Goal: Find specific page/section: Find specific page/section

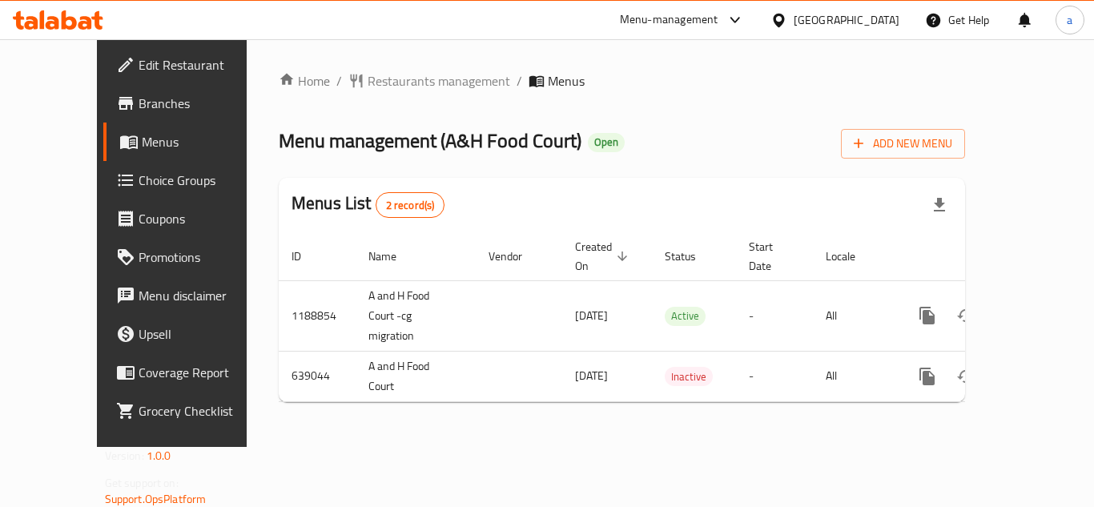
click at [139, 102] on span "Branches" at bounding box center [203, 103] width 128 height 19
click at [368, 84] on span "Restaurants management" at bounding box center [439, 80] width 143 height 19
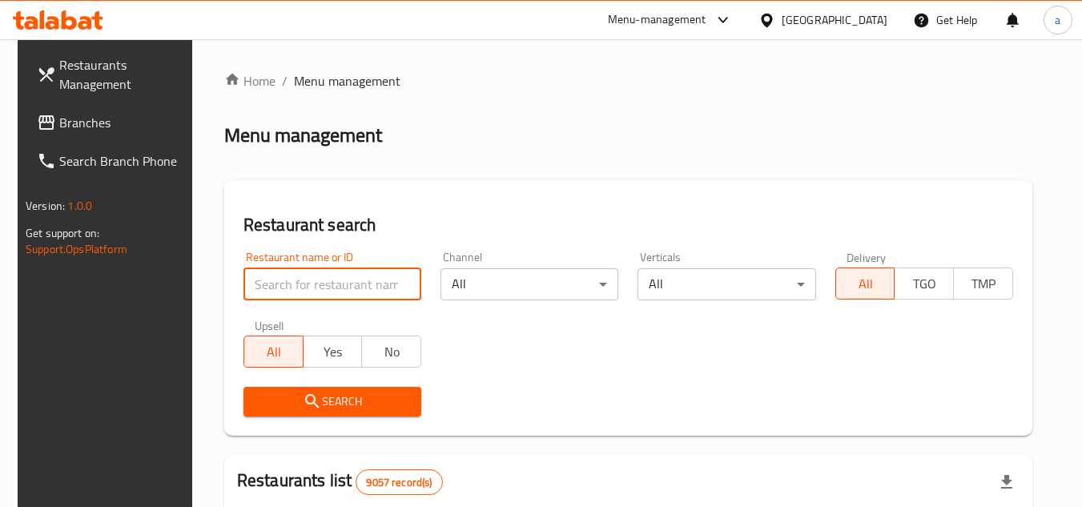
click at [335, 285] on input "search" at bounding box center [332, 284] width 178 height 32
paste input "640200"
type input "640200"
click button "Search" at bounding box center [332, 402] width 178 height 30
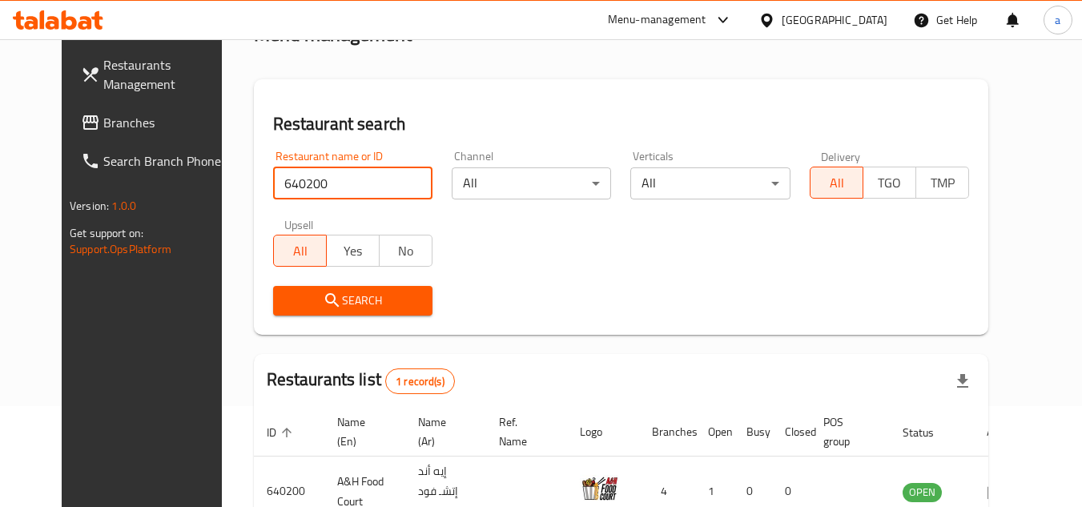
scroll to position [194, 0]
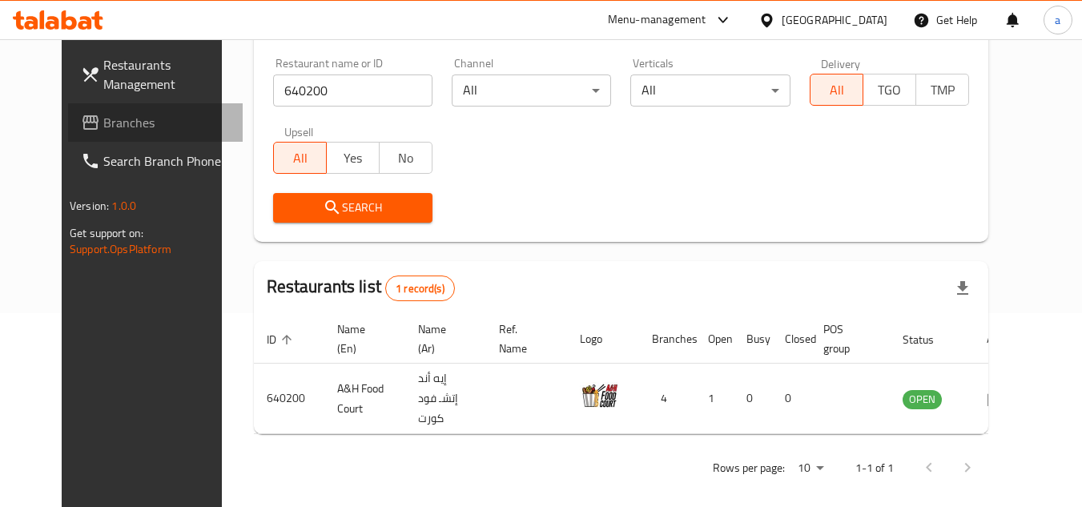
click at [107, 124] on span "Branches" at bounding box center [166, 122] width 127 height 19
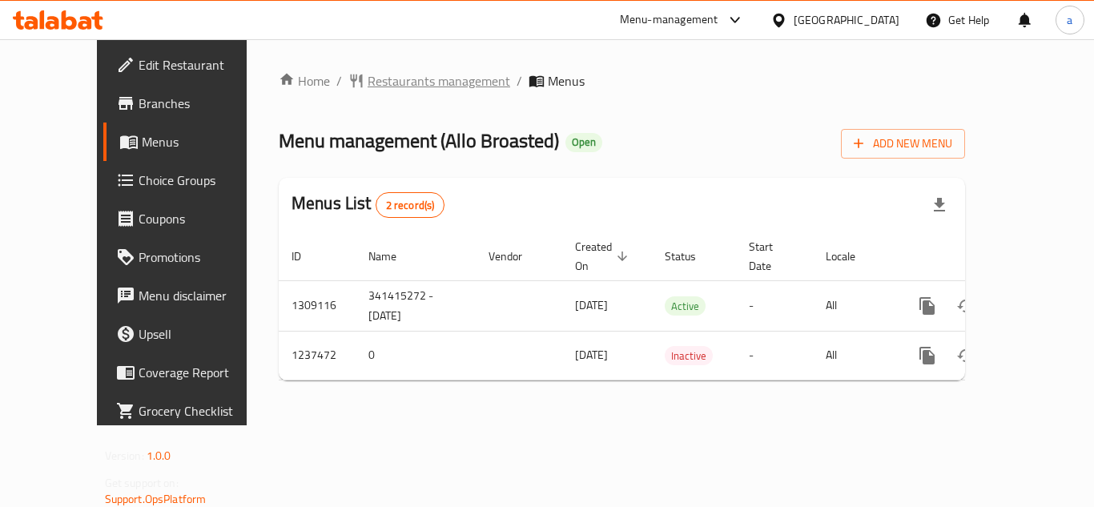
click at [374, 83] on span "Restaurants management" at bounding box center [439, 80] width 143 height 19
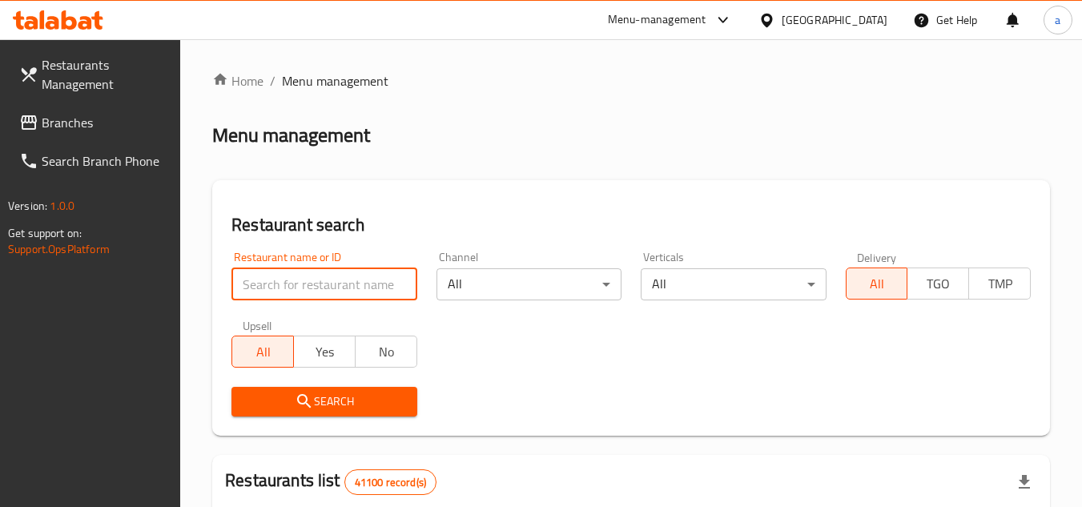
click at [313, 270] on input "search" at bounding box center [323, 284] width 185 height 32
click button "Search" at bounding box center [323, 402] width 185 height 30
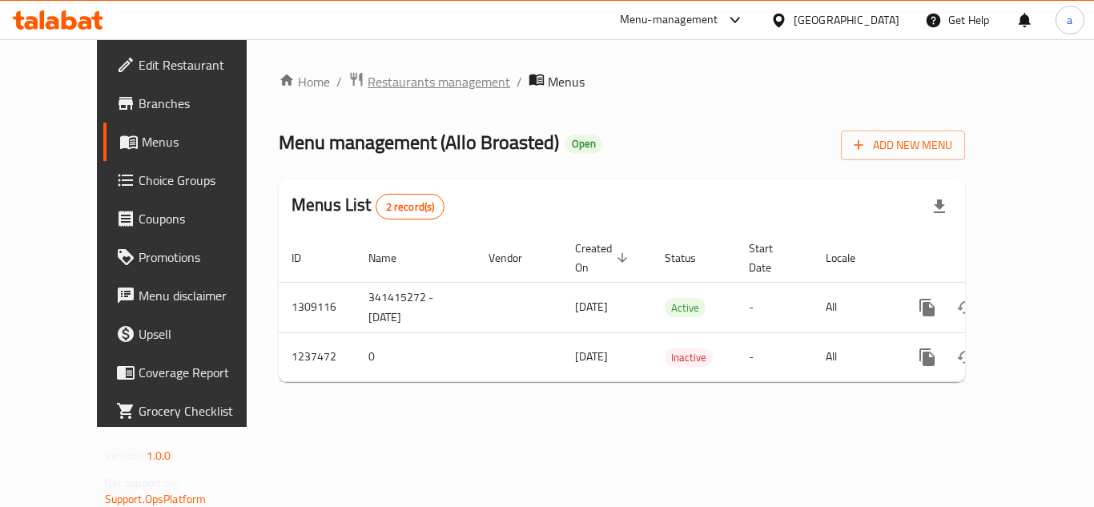
click at [390, 74] on span "Restaurants management" at bounding box center [439, 81] width 143 height 19
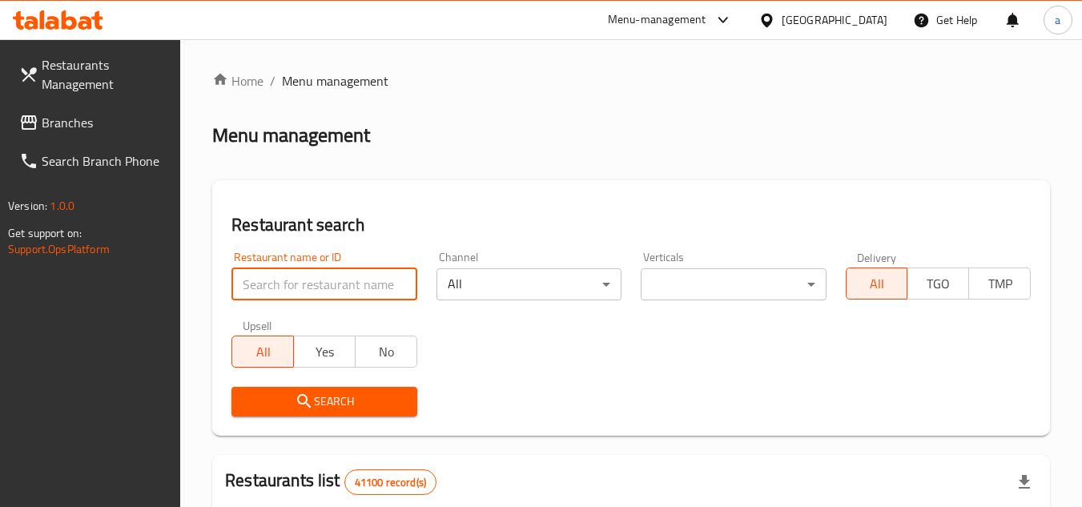
click at [332, 294] on input "search" at bounding box center [323, 284] width 185 height 32
paste input "679389"
type input "679389"
click at [286, 397] on span "Search" at bounding box center [323, 402] width 159 height 20
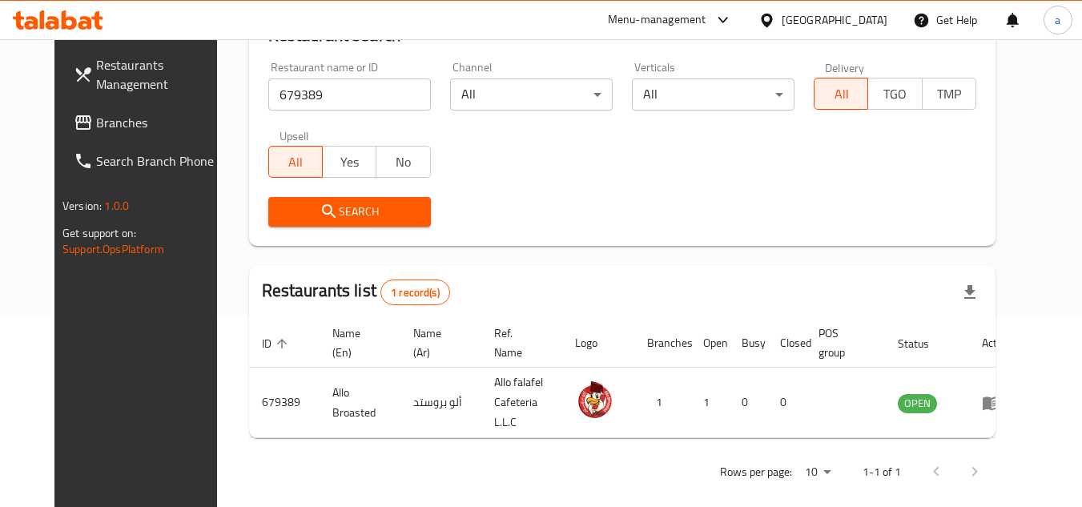
scroll to position [194, 0]
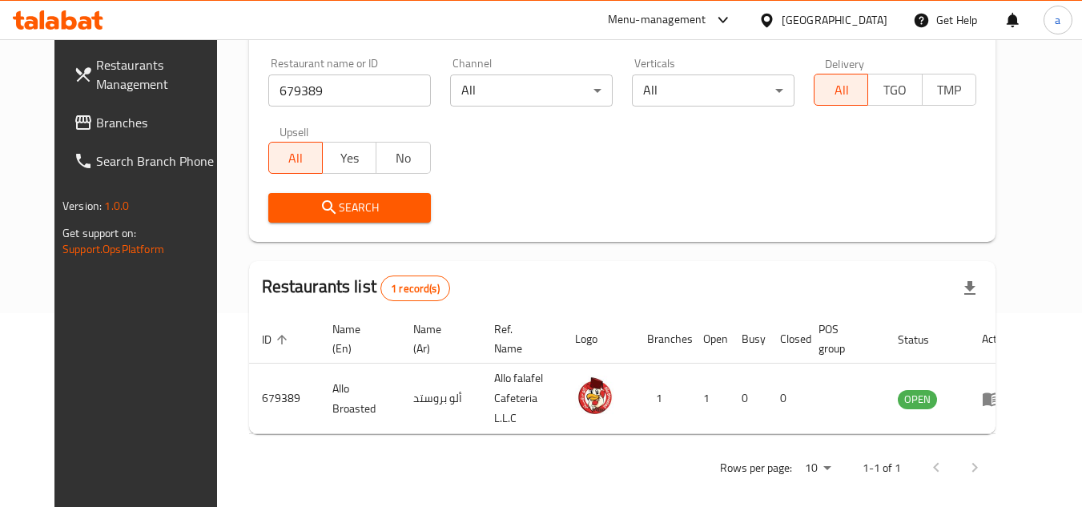
drag, startPoint x: 70, startPoint y: 120, endPoint x: 23, endPoint y: 135, distance: 49.6
click at [96, 120] on span "Branches" at bounding box center [159, 122] width 127 height 19
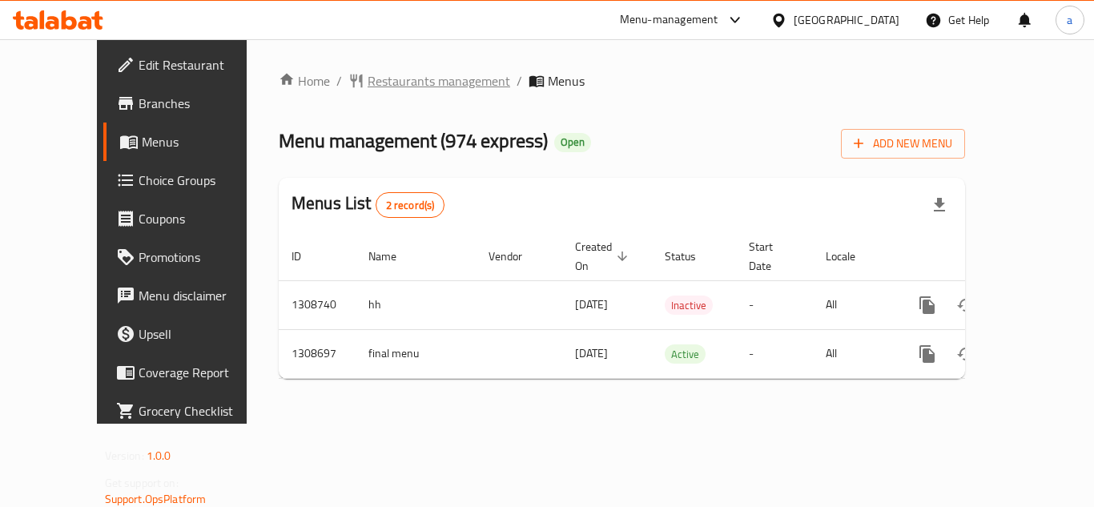
click at [368, 90] on span "Restaurants management" at bounding box center [439, 80] width 143 height 19
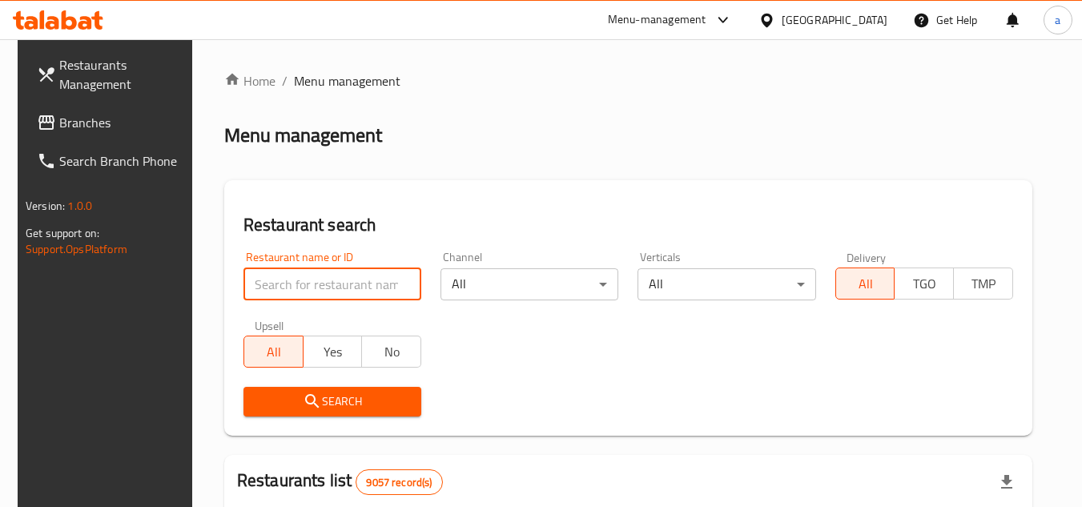
click at [291, 276] on input "search" at bounding box center [332, 284] width 178 height 32
click at [284, 287] on input "search" at bounding box center [332, 284] width 178 height 32
paste input "704921"
type input "704921"
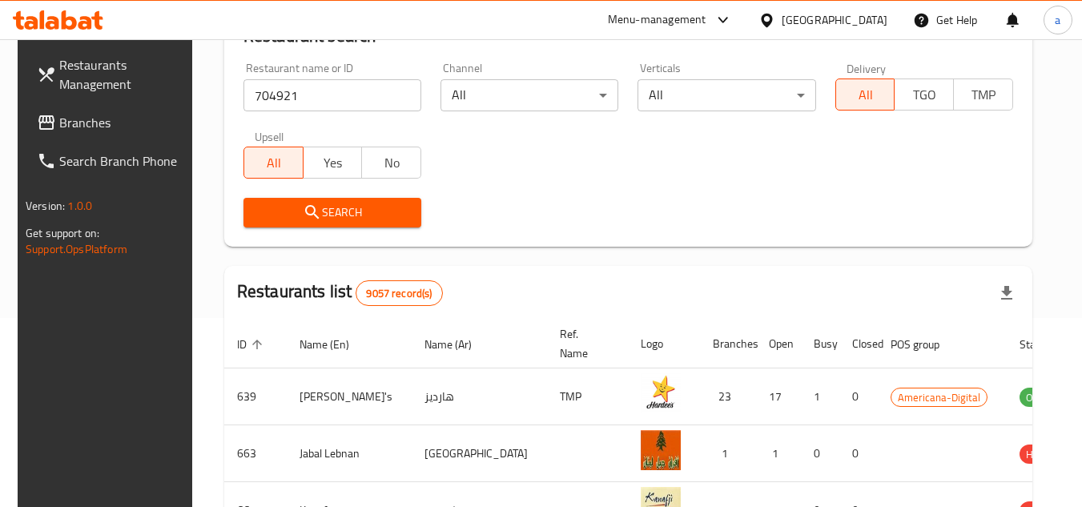
scroll to position [160, 0]
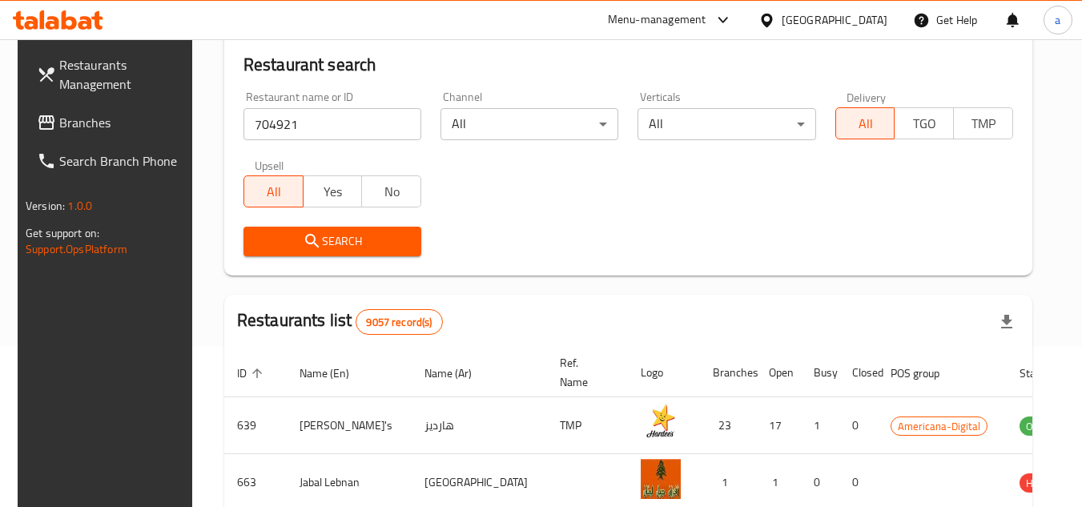
click at [328, 250] on span "Search" at bounding box center [332, 241] width 152 height 20
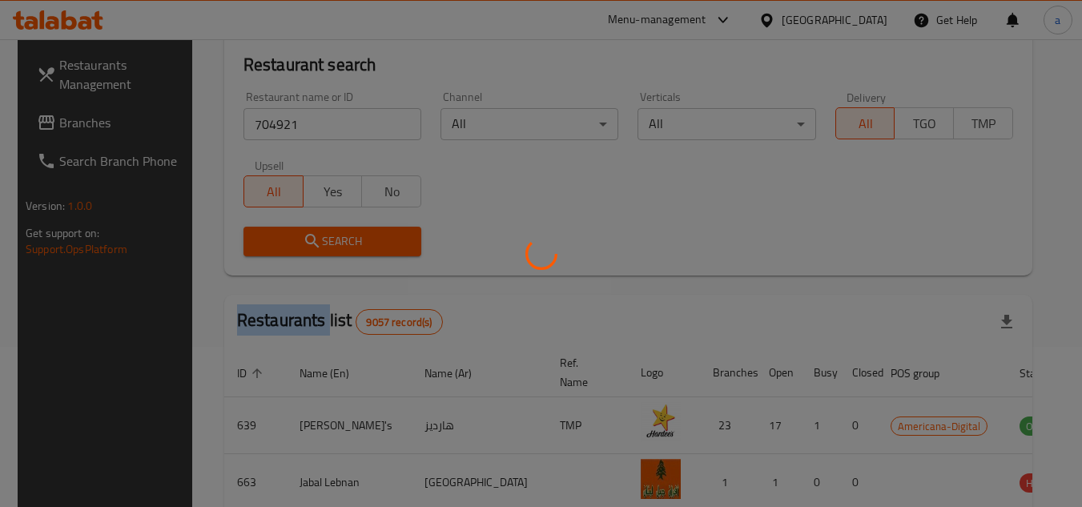
click at [328, 250] on div at bounding box center [541, 253] width 1082 height 507
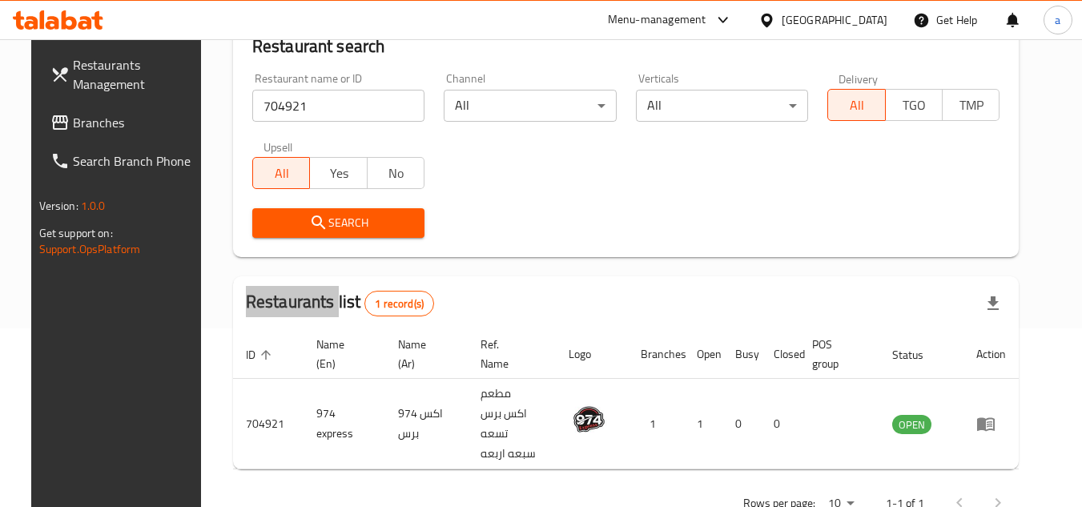
scroll to position [194, 0]
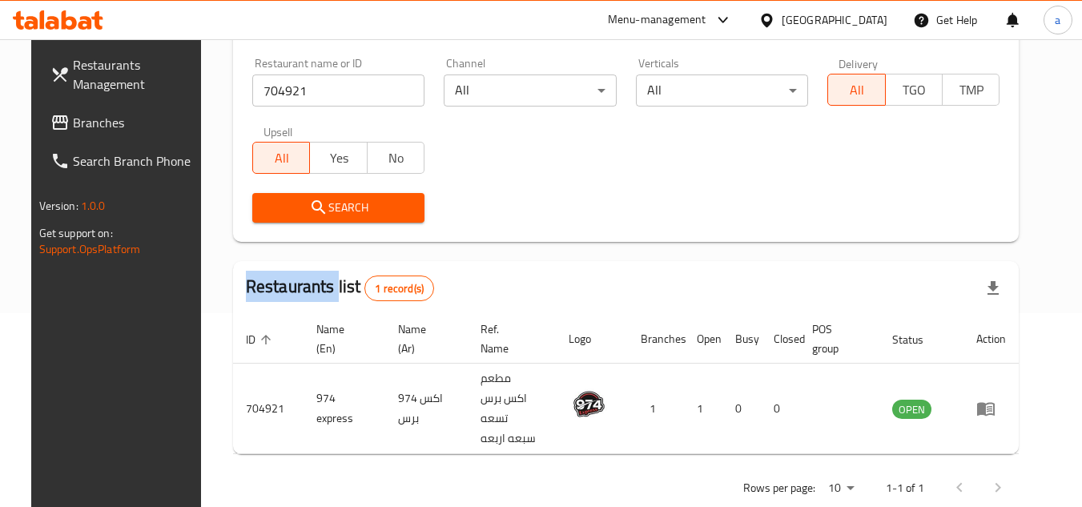
drag, startPoint x: 97, startPoint y: 125, endPoint x: 24, endPoint y: 149, distance: 76.7
click at [97, 125] on span "Branches" at bounding box center [136, 122] width 127 height 19
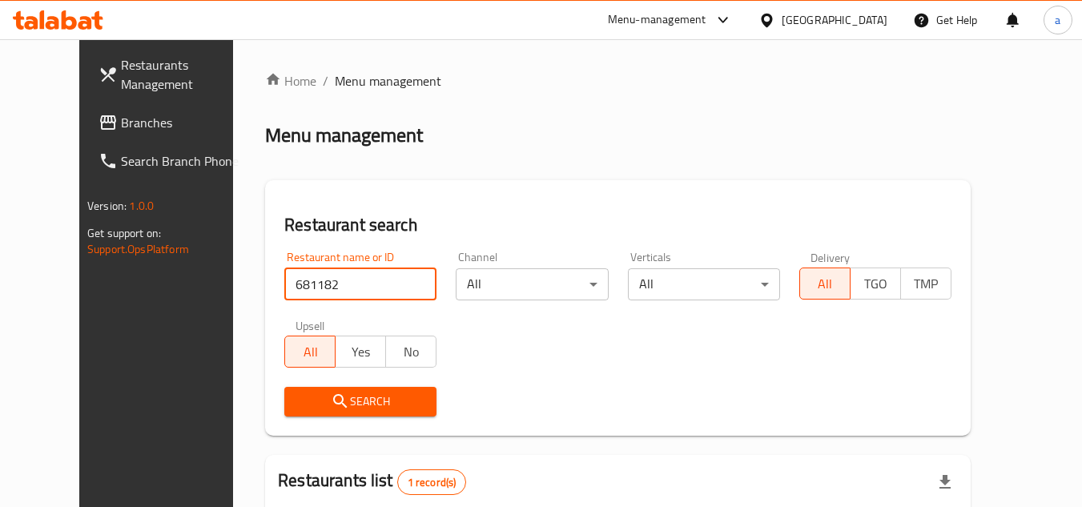
click at [121, 119] on span "Branches" at bounding box center [184, 122] width 127 height 19
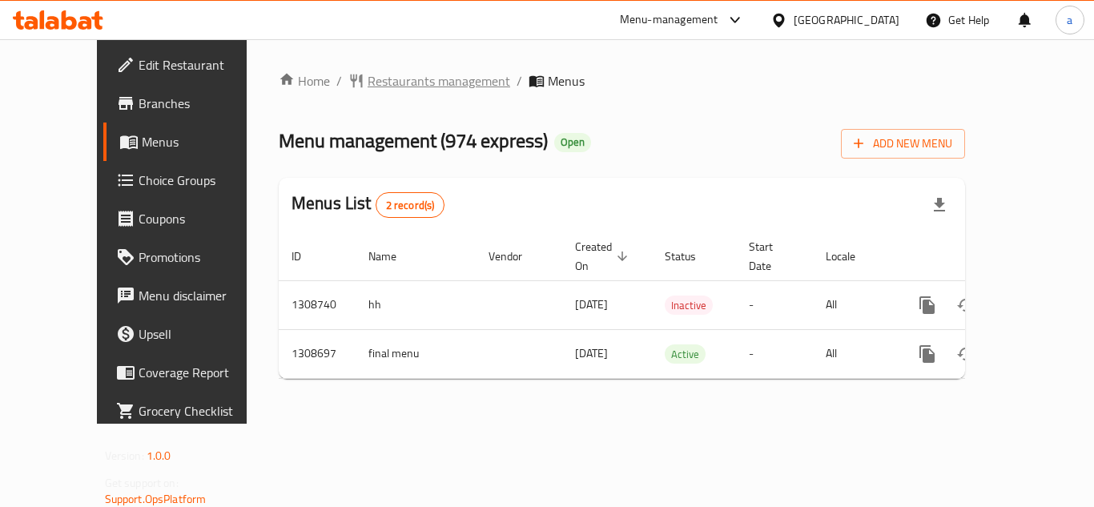
click at [371, 84] on span "Restaurants management" at bounding box center [439, 80] width 143 height 19
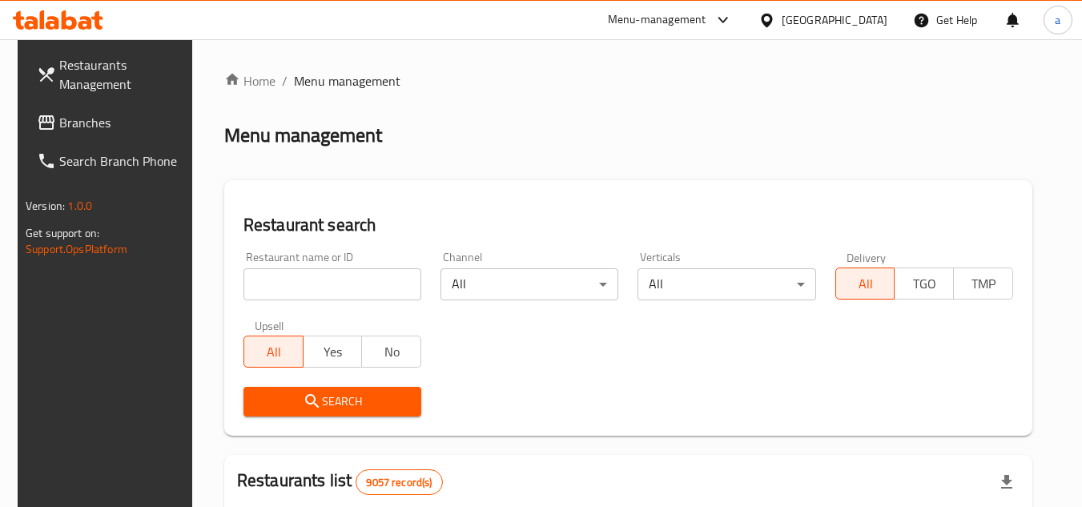
click at [243, 288] on input "search" at bounding box center [332, 284] width 178 height 32
paste input "704921"
type input "704921"
click button "Search" at bounding box center [332, 402] width 178 height 30
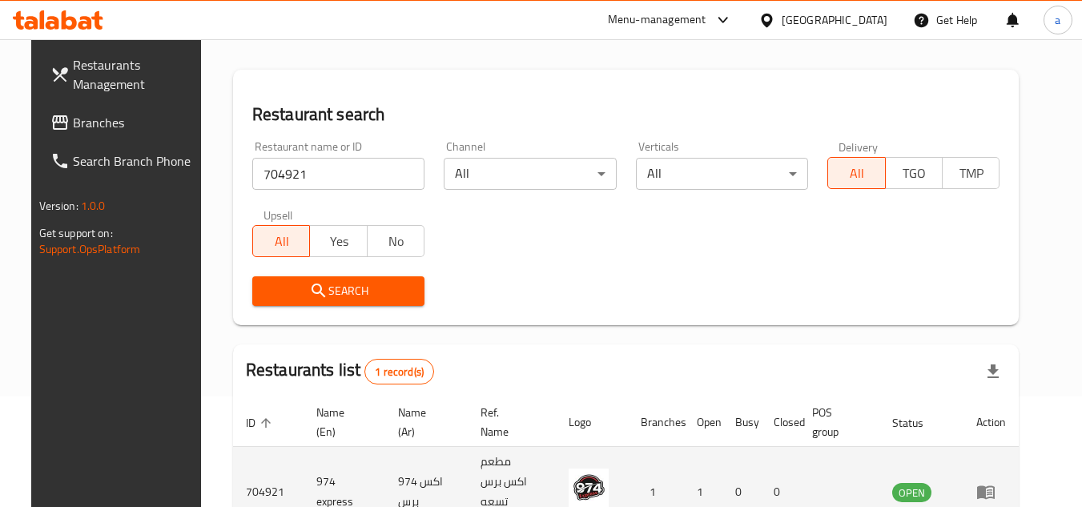
scroll to position [194, 0]
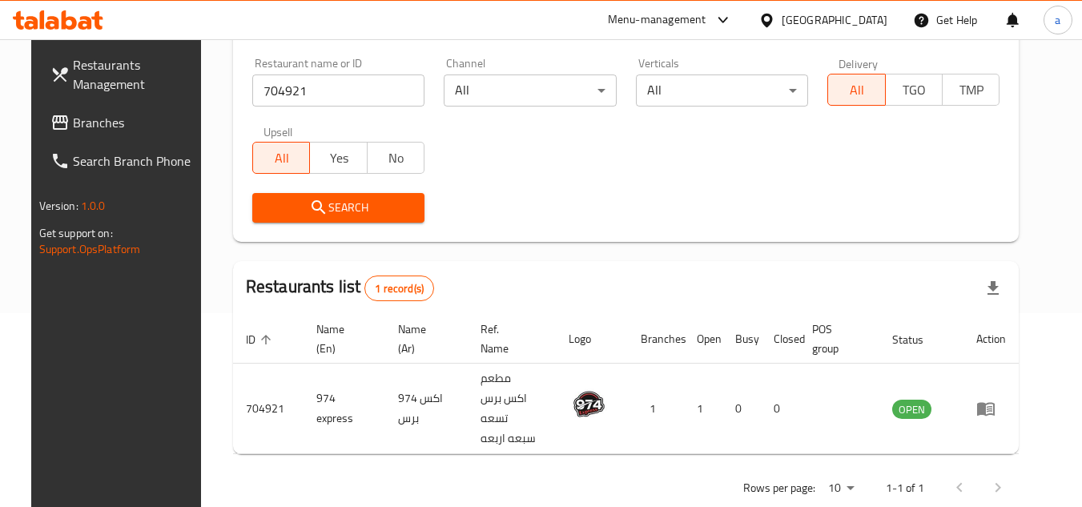
drag, startPoint x: 74, startPoint y: 127, endPoint x: 44, endPoint y: 127, distance: 29.6
click at [74, 127] on span "Branches" at bounding box center [136, 122] width 127 height 19
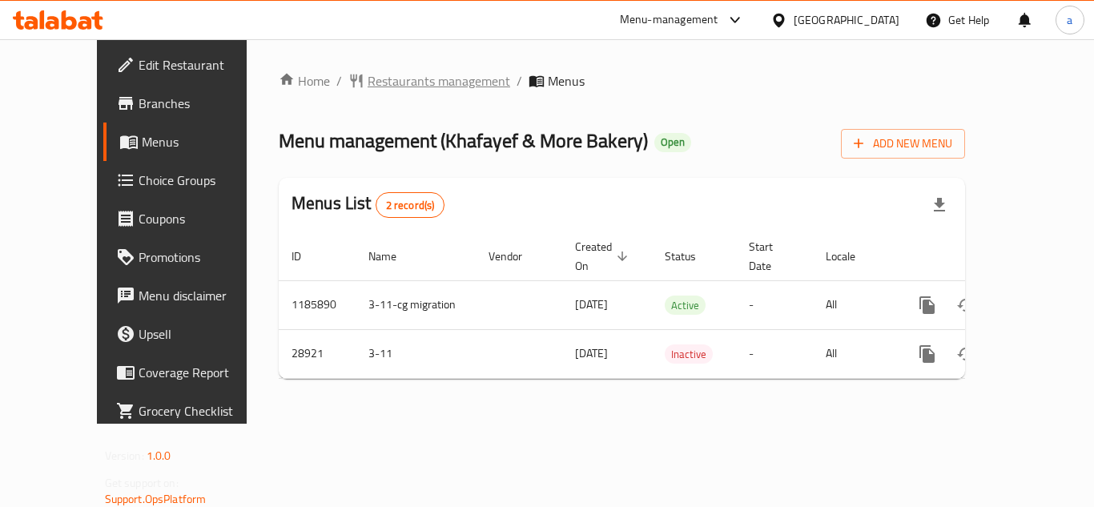
click at [368, 85] on span "Restaurants management" at bounding box center [439, 80] width 143 height 19
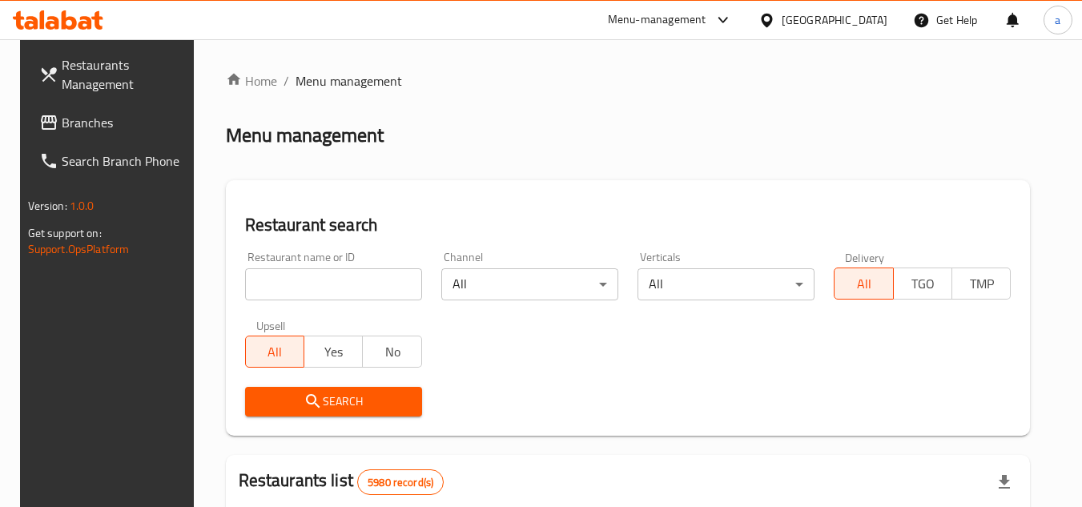
click at [329, 282] on input "search" at bounding box center [333, 284] width 177 height 32
paste input "14936"
type input "14936"
drag, startPoint x: 78, startPoint y: 126, endPoint x: 9, endPoint y: 125, distance: 68.9
click at [78, 125] on span "Branches" at bounding box center [125, 122] width 127 height 19
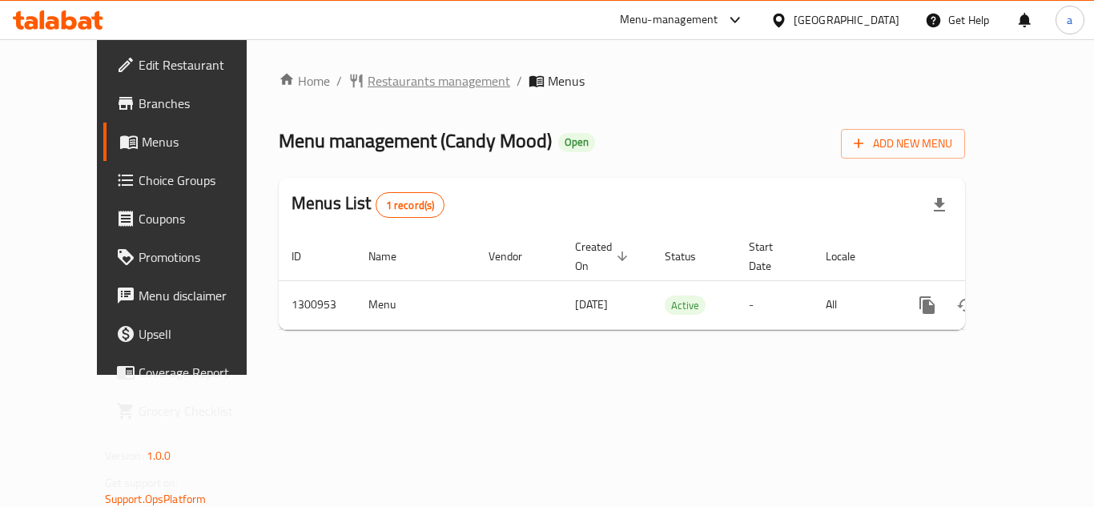
click at [368, 71] on span "Restaurants management" at bounding box center [439, 80] width 143 height 19
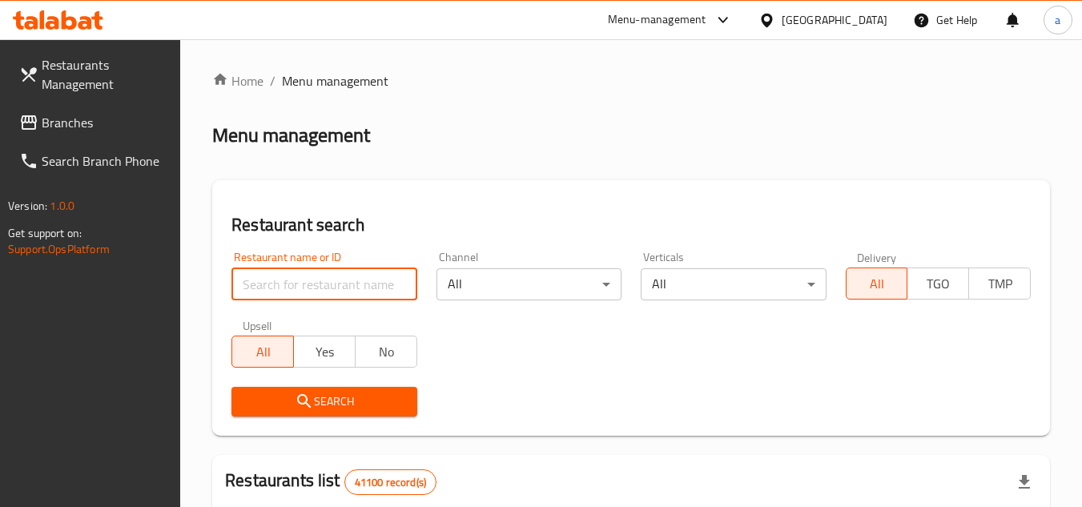
drag, startPoint x: 334, startPoint y: 283, endPoint x: 211, endPoint y: 304, distance: 125.1
click at [334, 283] on input "search" at bounding box center [323, 284] width 185 height 32
paste input "701710"
type input "701710"
click at [308, 394] on icon "submit" at bounding box center [304, 401] width 19 height 19
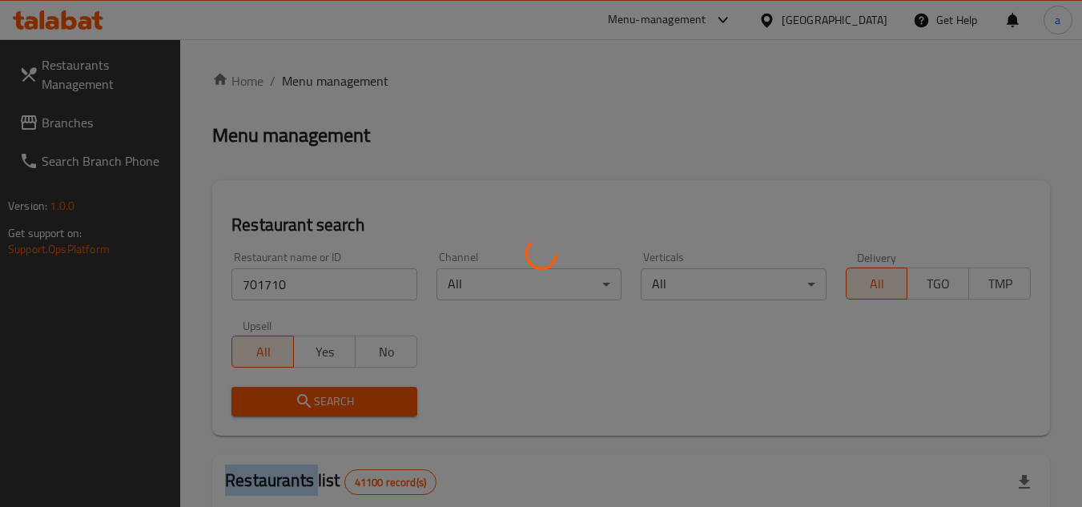
click at [308, 394] on div at bounding box center [541, 253] width 1082 height 507
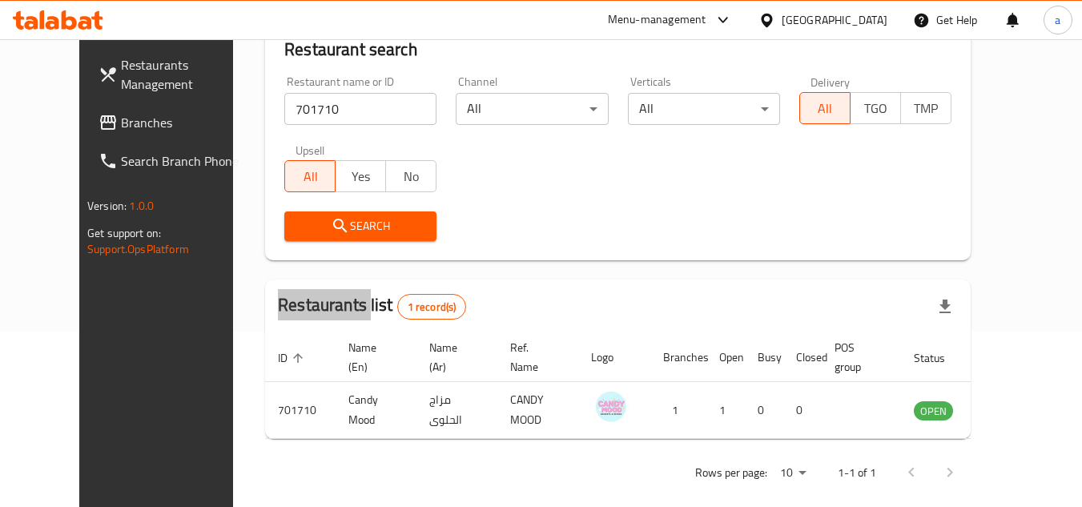
scroll to position [194, 0]
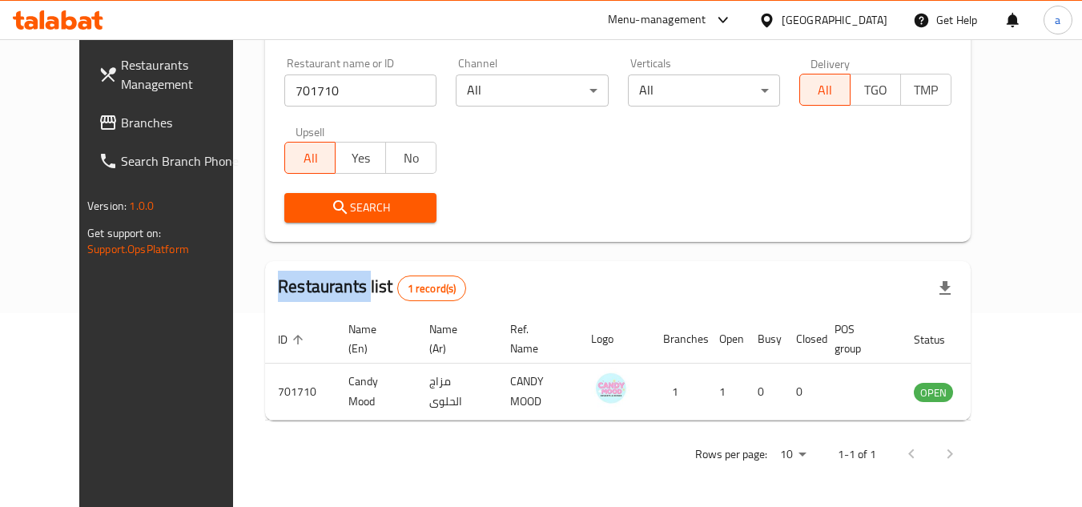
click at [121, 113] on span "Branches" at bounding box center [184, 122] width 127 height 19
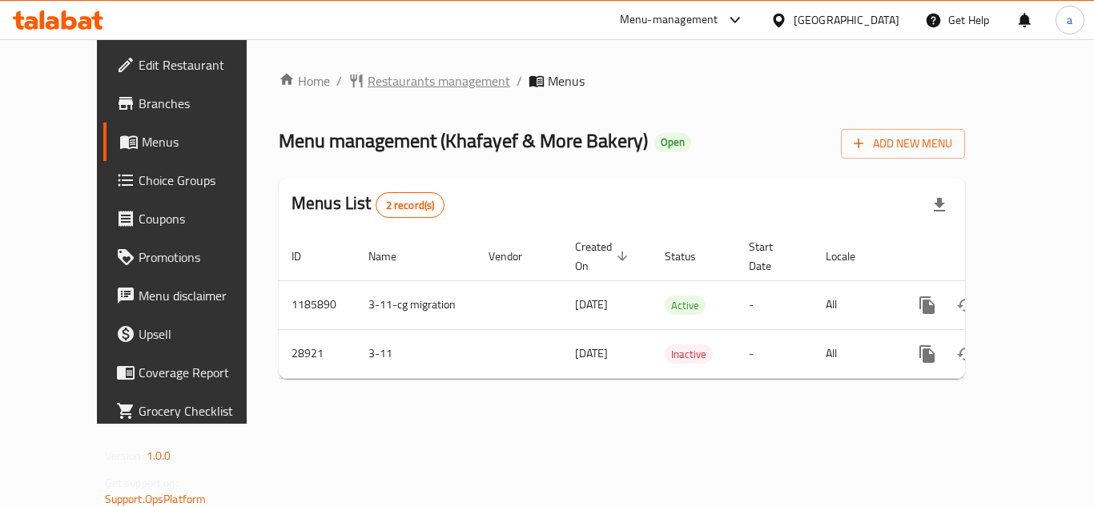
click at [392, 83] on span "Restaurants management" at bounding box center [439, 80] width 143 height 19
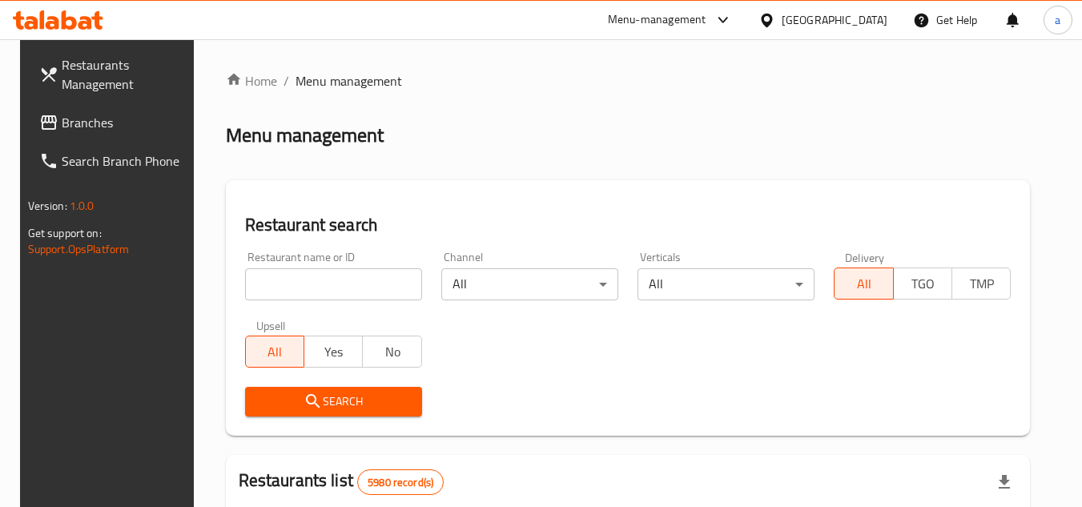
click at [296, 273] on input "search" at bounding box center [333, 284] width 177 height 32
paste input "14936"
type input "14936"
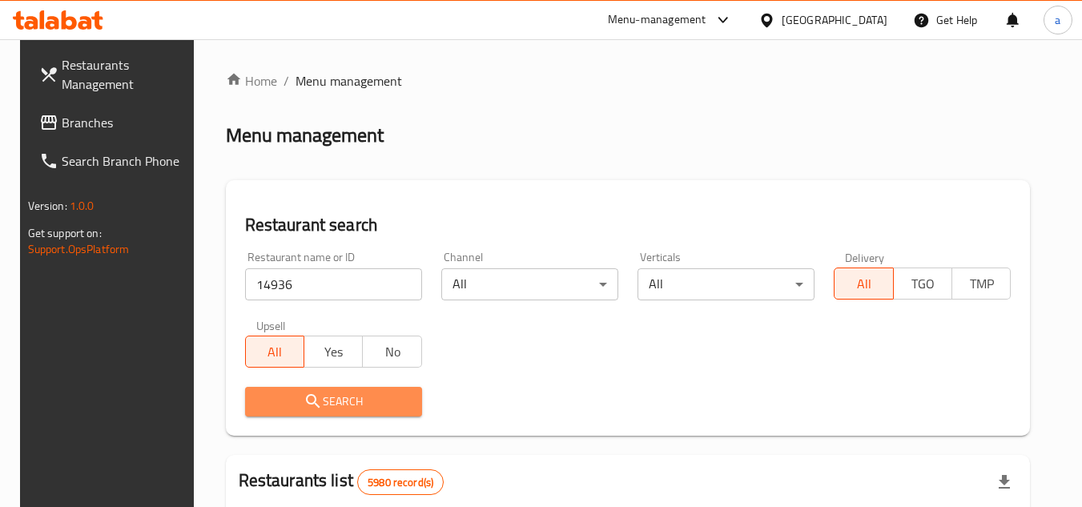
click at [389, 389] on button "Search" at bounding box center [333, 402] width 177 height 30
click at [389, 389] on div at bounding box center [541, 253] width 1082 height 507
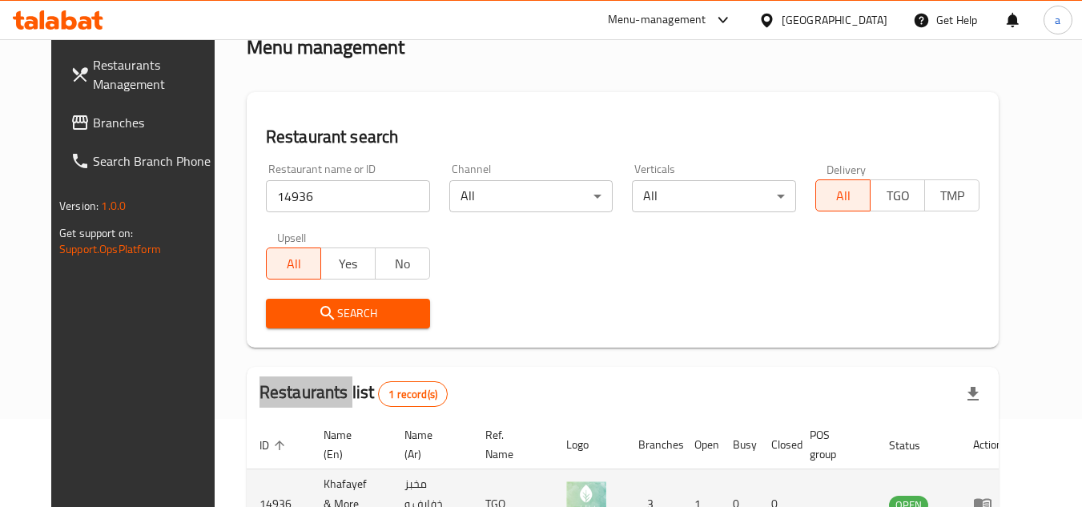
scroll to position [194, 0]
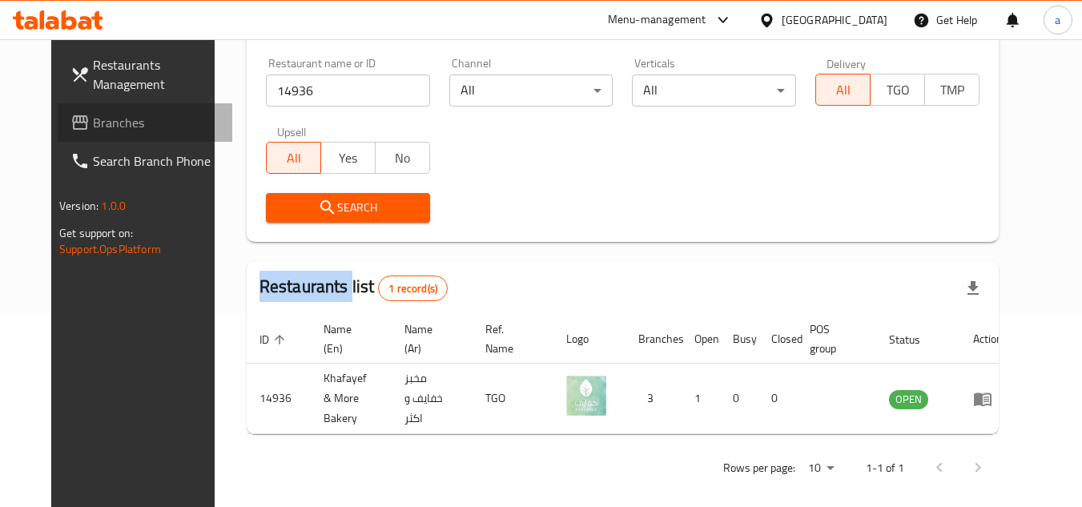
click at [93, 125] on span "Branches" at bounding box center [156, 122] width 127 height 19
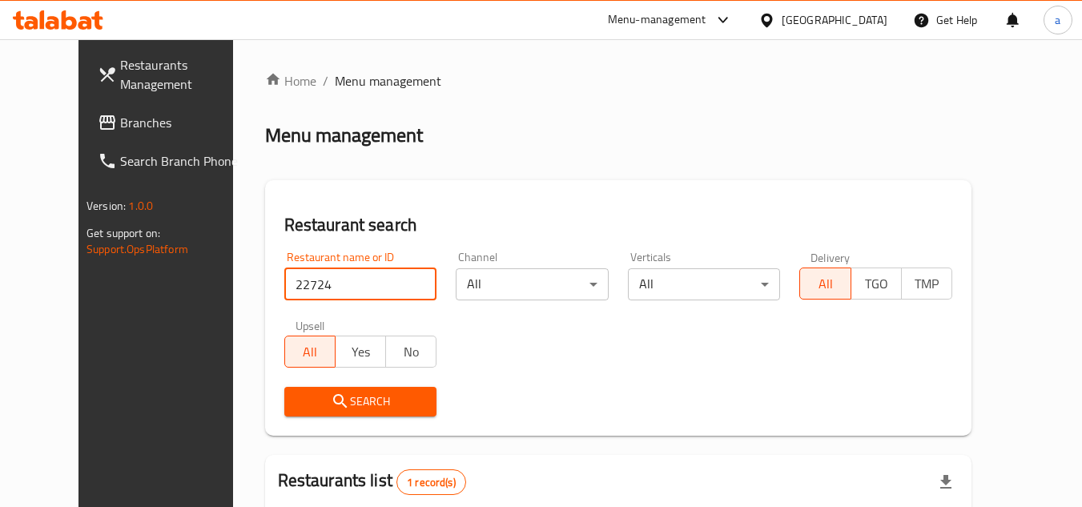
click at [120, 113] on span "Branches" at bounding box center [183, 122] width 127 height 19
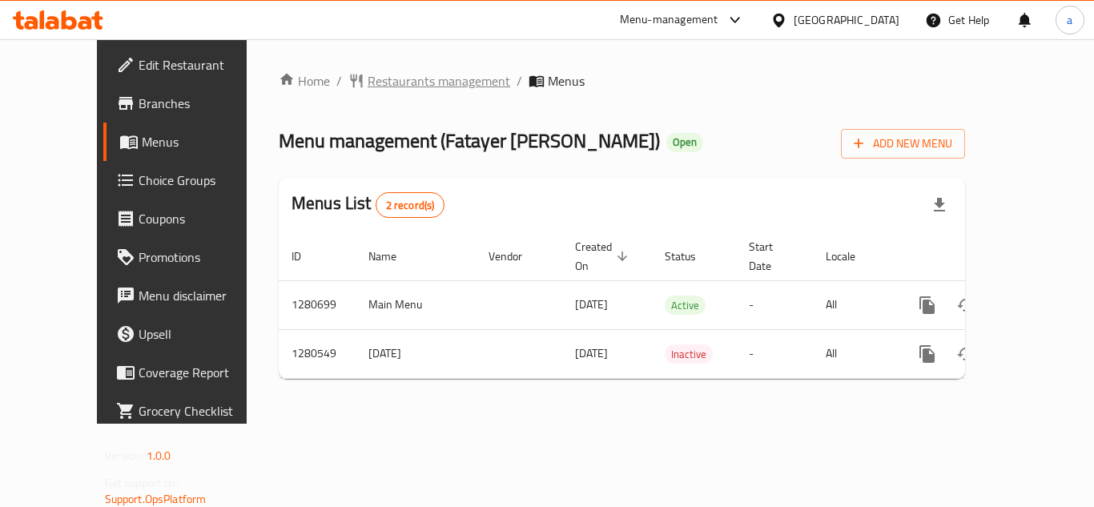
click at [369, 90] on span "Restaurants management" at bounding box center [439, 80] width 143 height 19
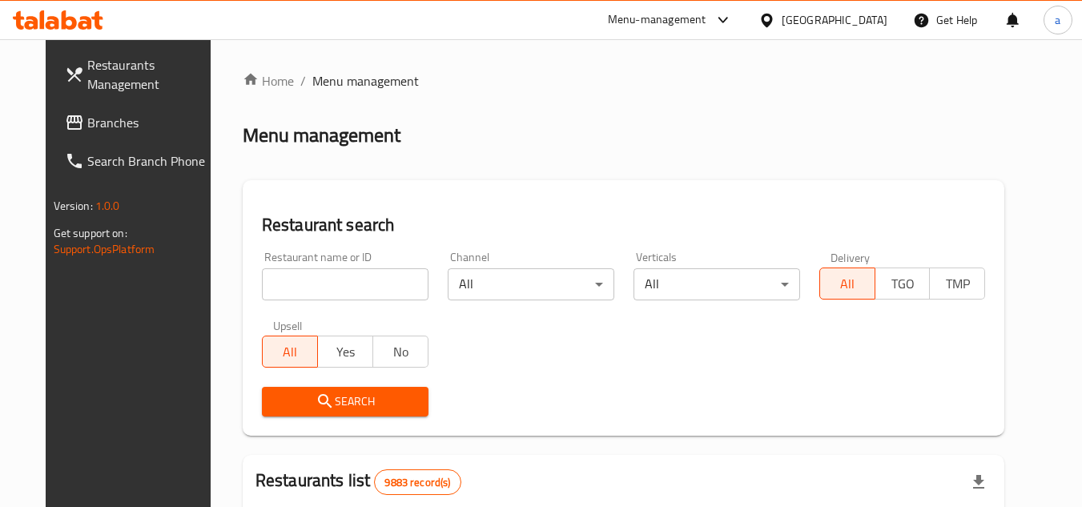
click at [392, 302] on div "Restaurant name or ID Restaurant name or ID" at bounding box center [345, 276] width 186 height 68
click at [388, 293] on input "search" at bounding box center [345, 284] width 167 height 32
paste input "693877"
type input "693877"
click button "Search" at bounding box center [345, 402] width 167 height 30
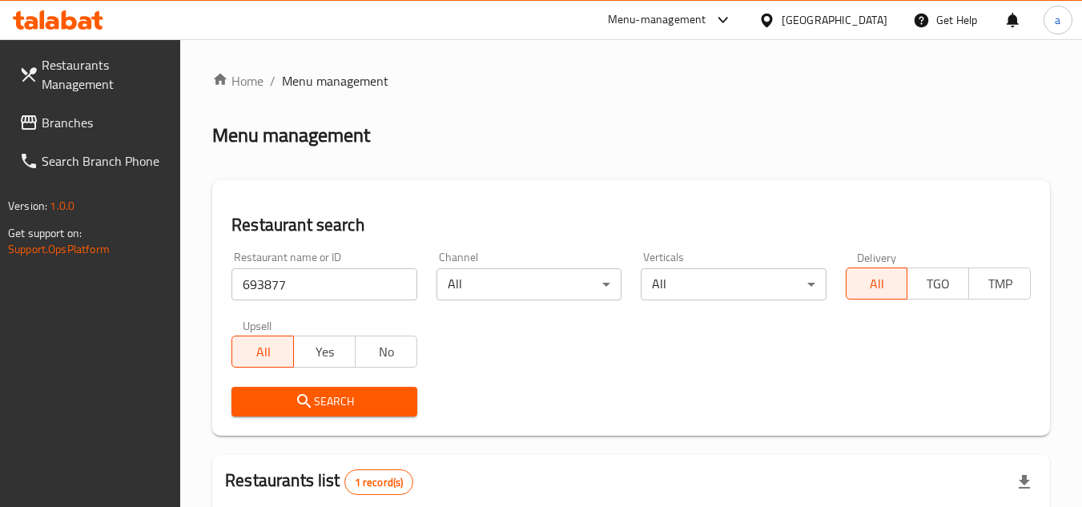
scroll to position [207, 0]
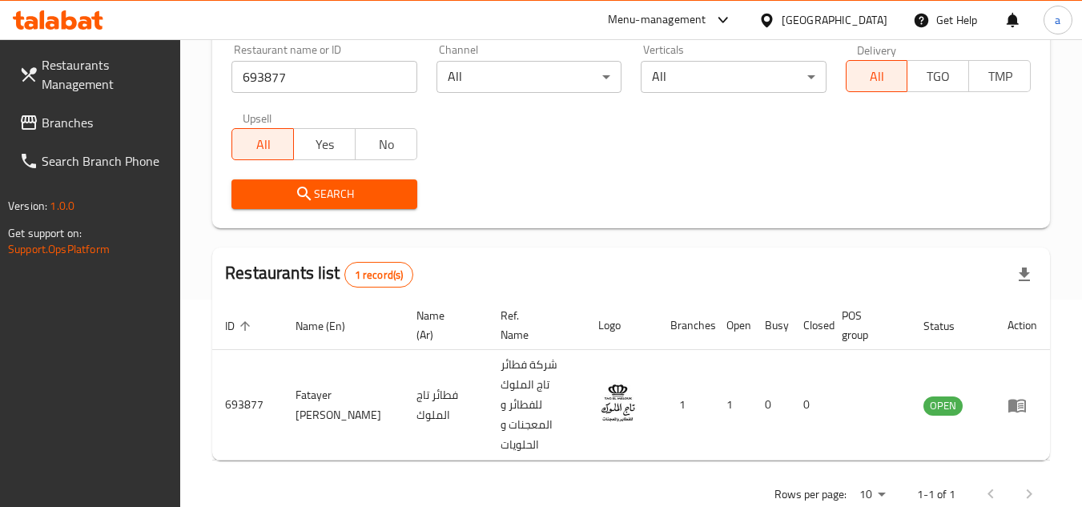
click at [113, 116] on span "Branches" at bounding box center [105, 122] width 127 height 19
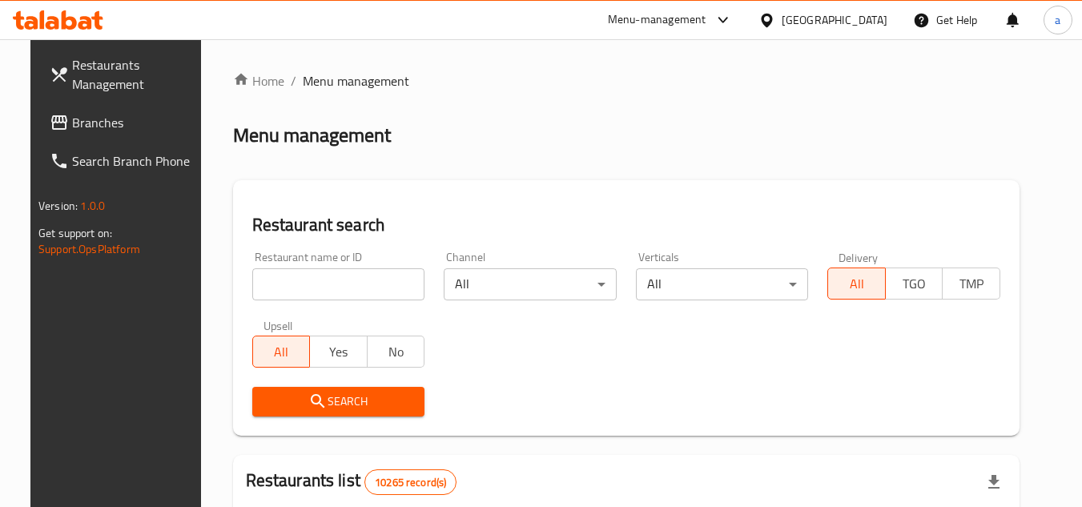
click at [286, 280] on input "search" at bounding box center [338, 284] width 173 height 32
paste input "655548"
type input "655548"
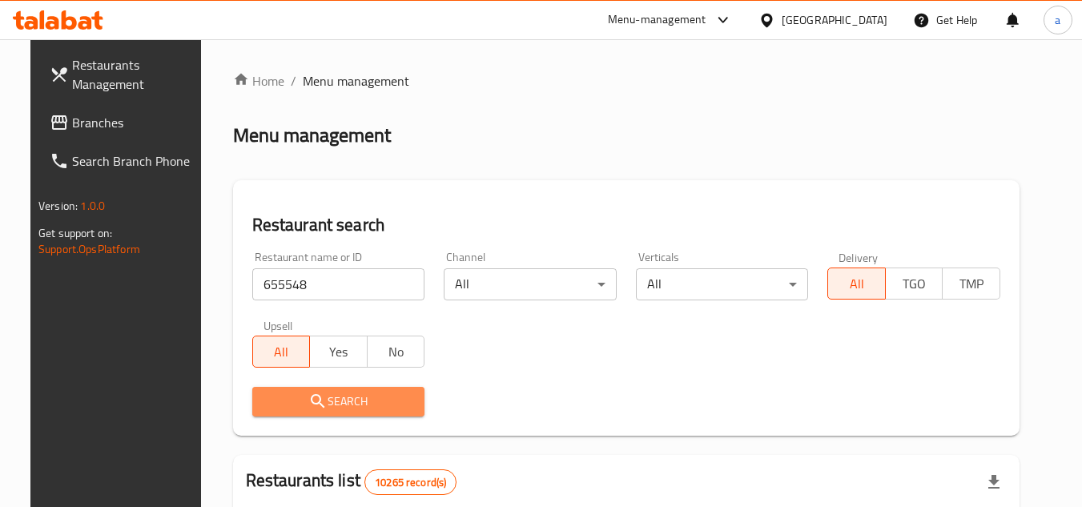
click at [342, 392] on span "Search" at bounding box center [338, 402] width 147 height 20
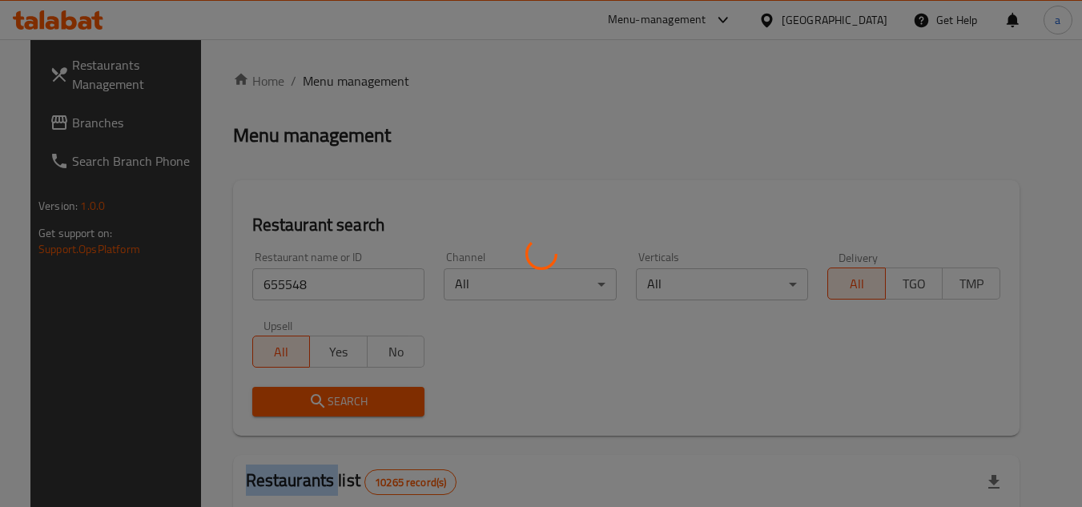
click at [342, 392] on div at bounding box center [541, 253] width 1082 height 507
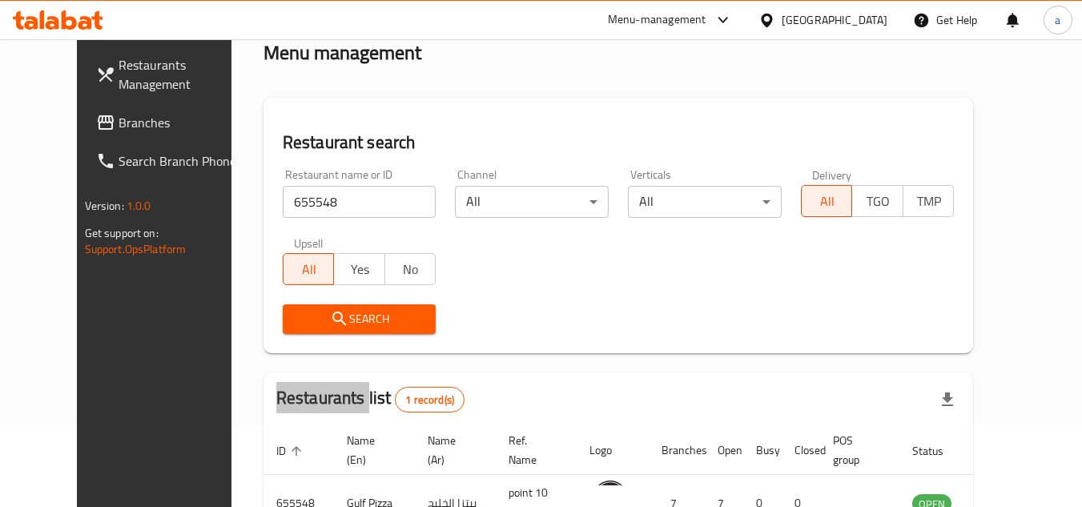
scroll to position [194, 0]
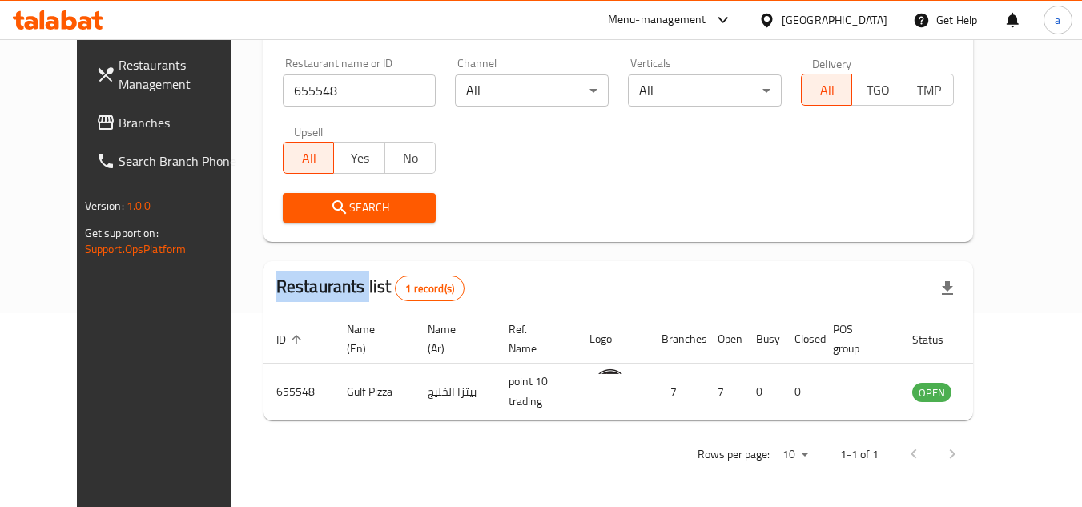
click at [119, 115] on span "Branches" at bounding box center [182, 122] width 127 height 19
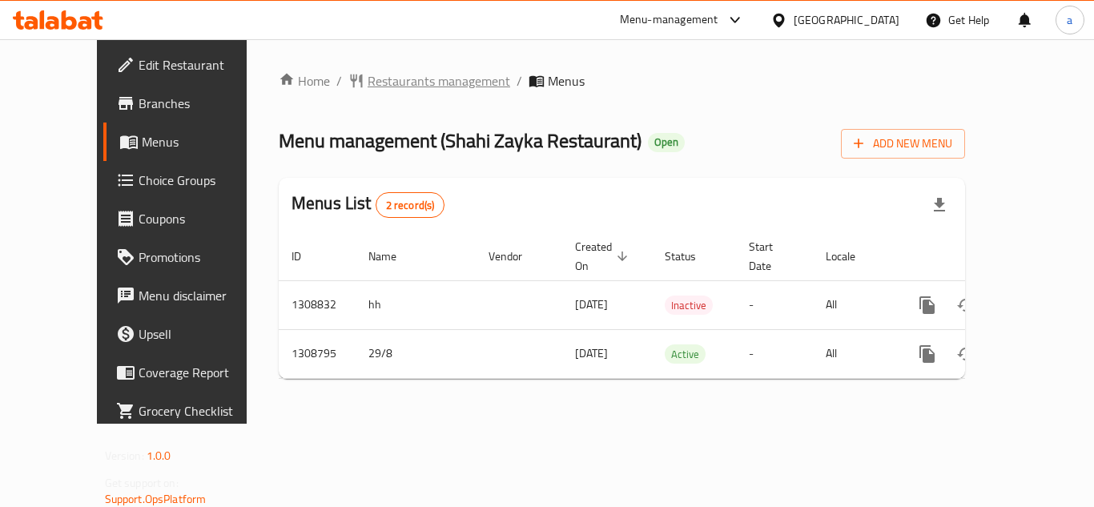
click at [388, 72] on span "Restaurants management" at bounding box center [439, 80] width 143 height 19
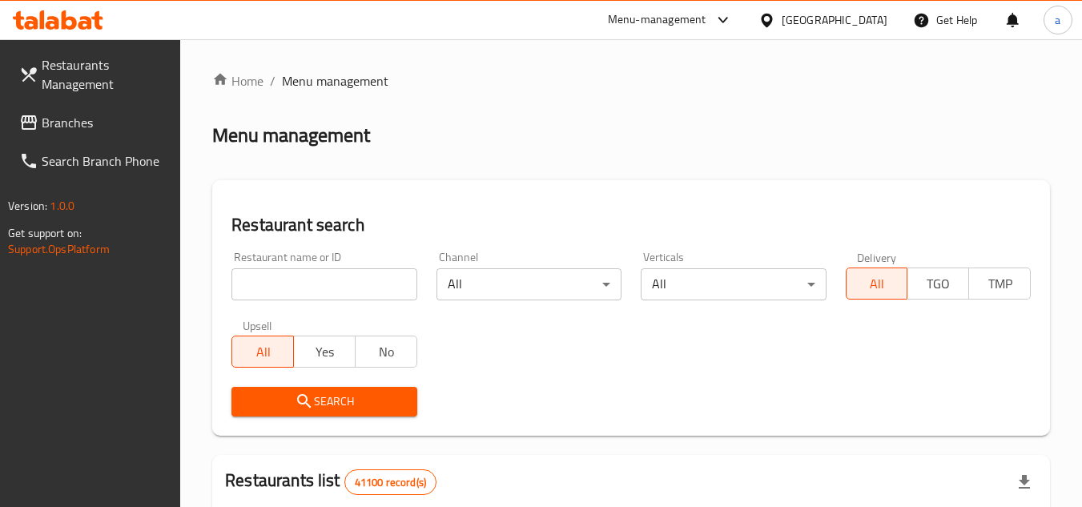
click at [337, 294] on input "search" at bounding box center [323, 284] width 185 height 32
paste input "705042"
type input "705042"
click button "Search" at bounding box center [323, 402] width 185 height 30
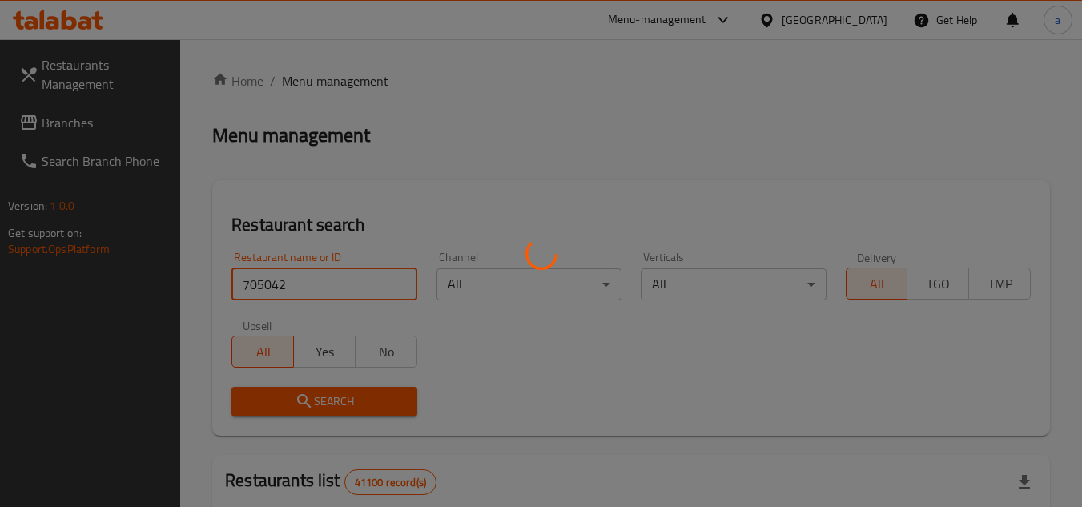
click button "Search" at bounding box center [323, 402] width 185 height 30
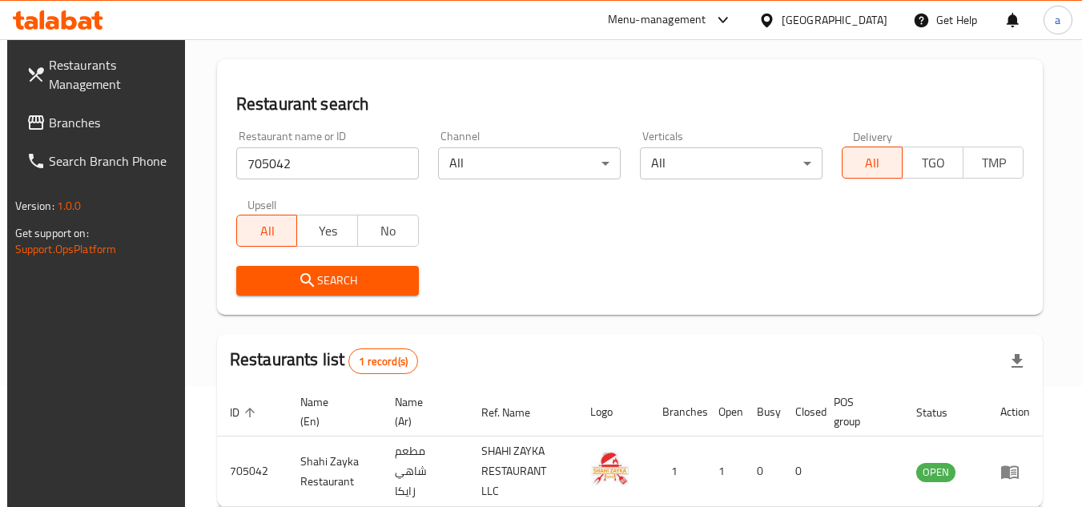
scroll to position [207, 0]
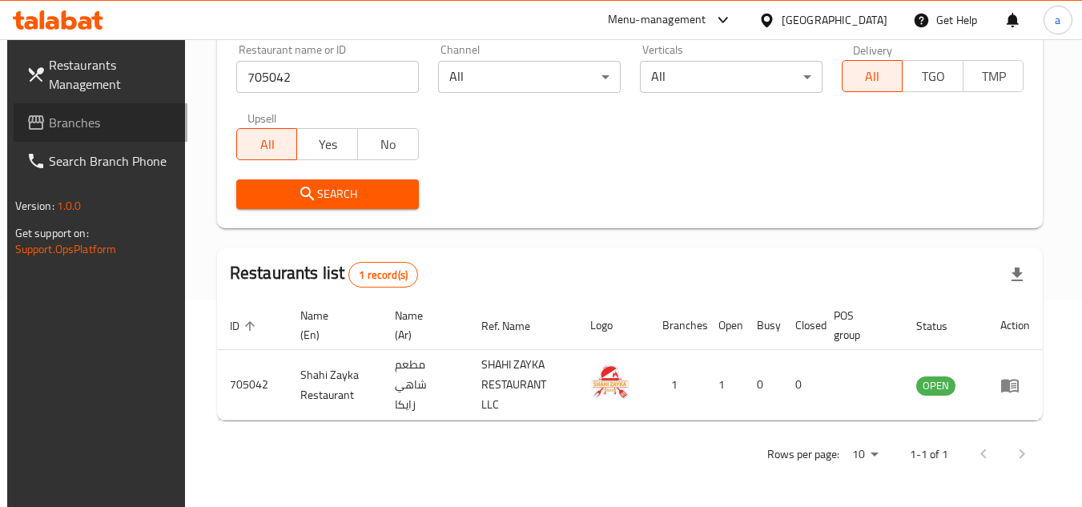
click at [137, 130] on span "Branches" at bounding box center [112, 122] width 127 height 19
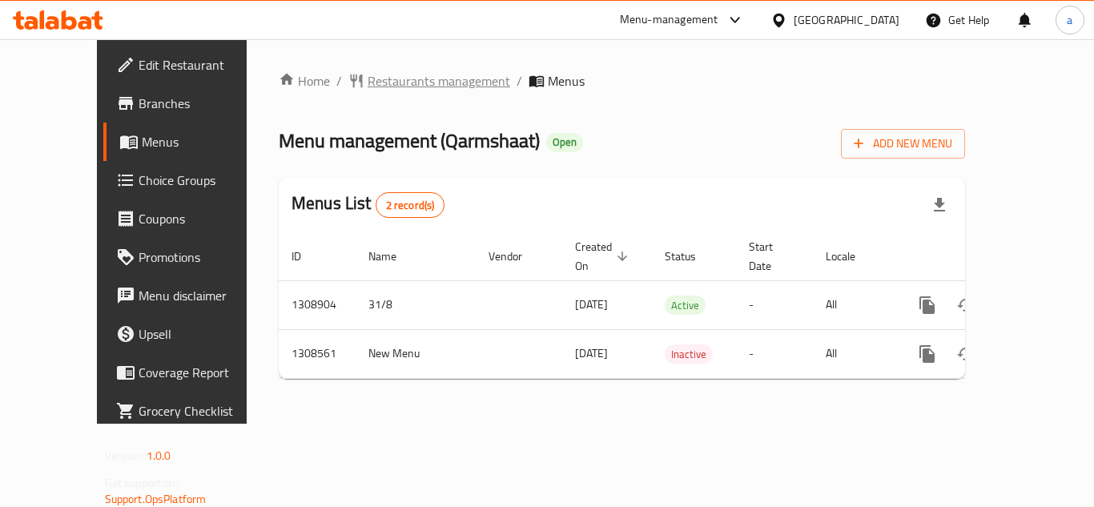
click at [368, 76] on span "Restaurants management" at bounding box center [439, 80] width 143 height 19
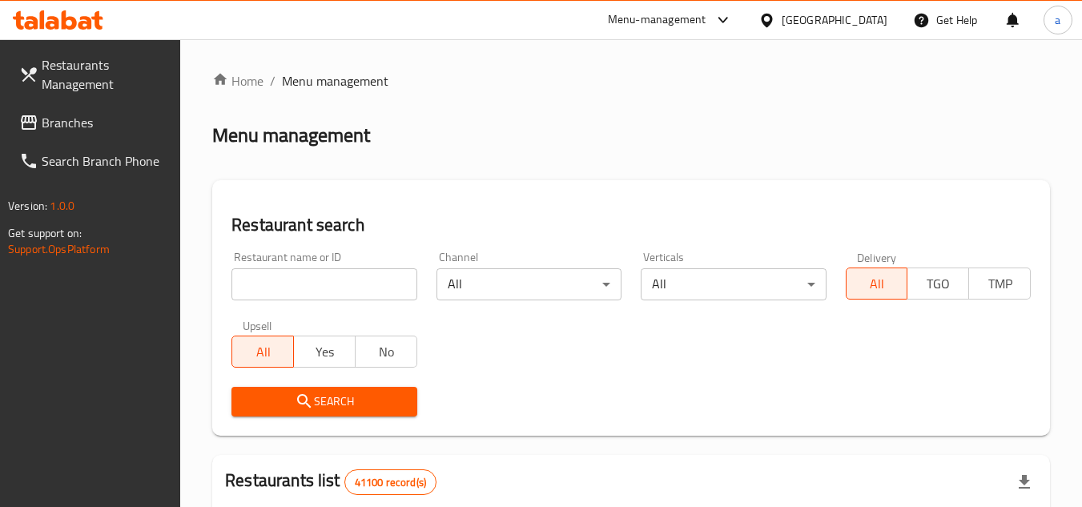
click at [292, 285] on input "search" at bounding box center [323, 284] width 185 height 32
paste input "704835"
type input "704835"
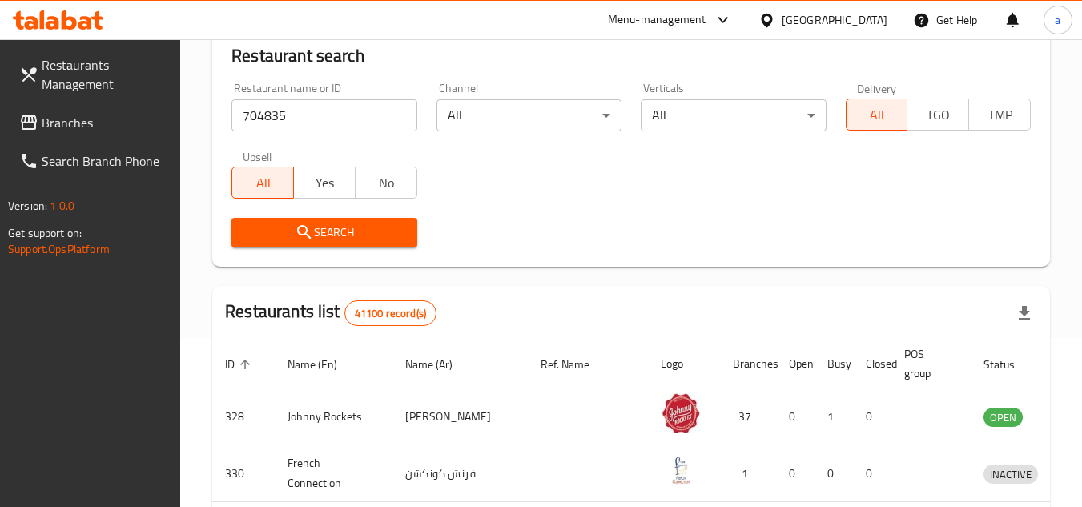
scroll to position [160, 0]
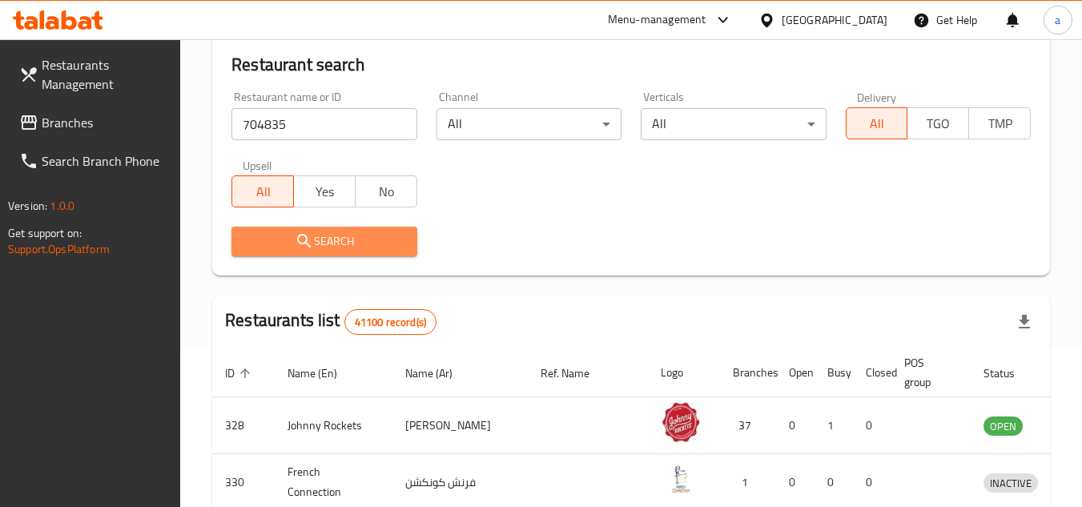
click at [347, 240] on span "Search" at bounding box center [323, 241] width 159 height 20
click at [347, 240] on div at bounding box center [541, 253] width 1082 height 507
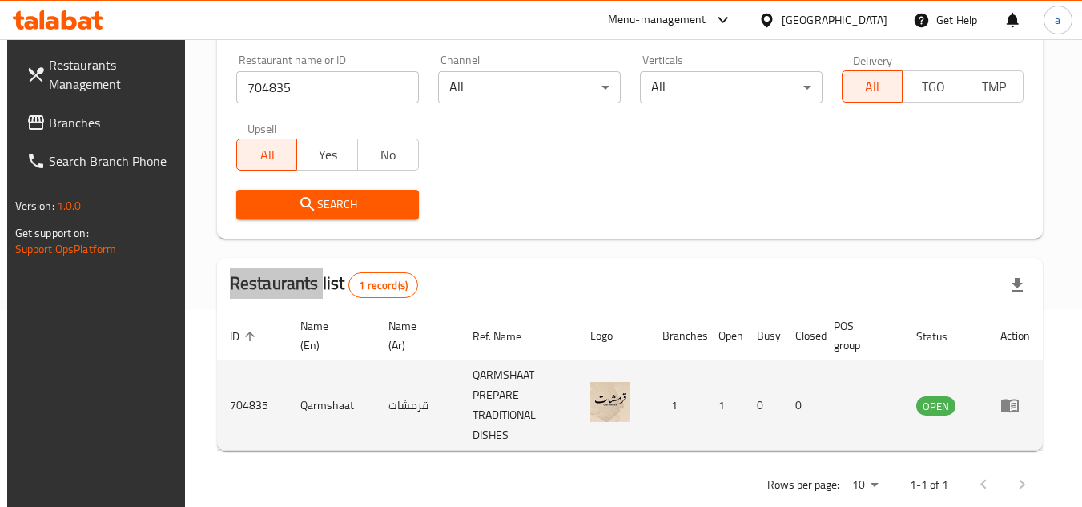
scroll to position [227, 0]
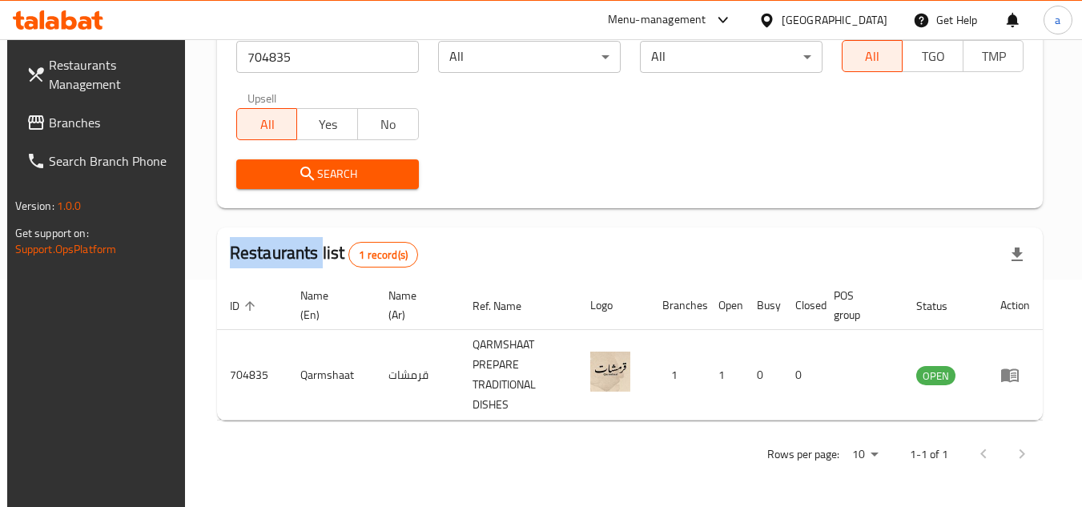
click at [77, 120] on span "Branches" at bounding box center [112, 122] width 127 height 19
